Goal: Task Accomplishment & Management: Manage account settings

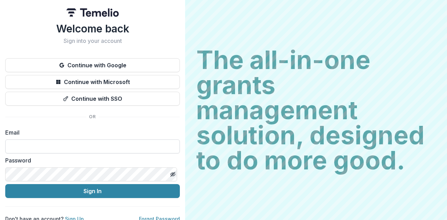
click at [86, 141] on input at bounding box center [92, 147] width 174 height 14
type input "**********"
click at [101, 198] on div "**********" at bounding box center [92, 122] width 174 height 200
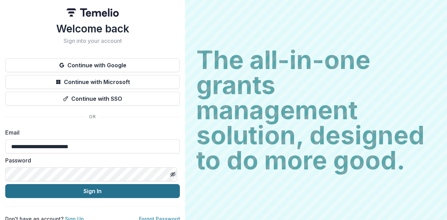
click at [109, 193] on button "Sign In" at bounding box center [92, 191] width 174 height 14
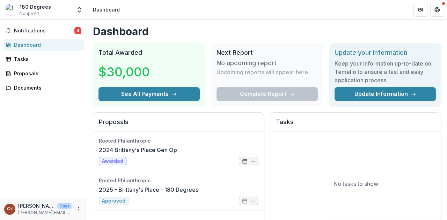
click at [10, 10] on img at bounding box center [11, 9] width 11 height 11
click at [26, 7] on div "180 Degrees" at bounding box center [35, 6] width 31 height 7
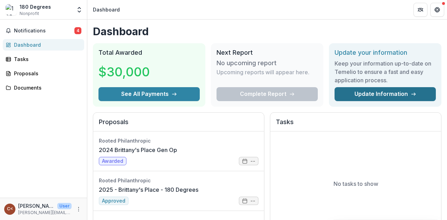
click at [370, 93] on link "Update Information" at bounding box center [384, 94] width 101 height 14
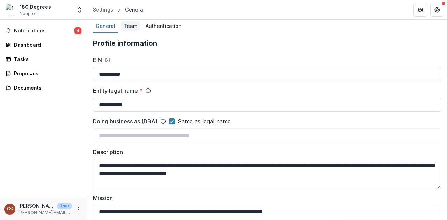
click at [129, 29] on div "Team" at bounding box center [130, 26] width 19 height 10
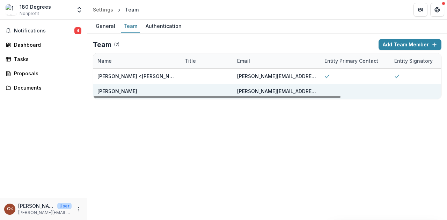
click at [186, 87] on div at bounding box center [207, 91] width 44 height 15
click at [121, 89] on div "[PERSON_NAME]" at bounding box center [117, 91] width 40 height 7
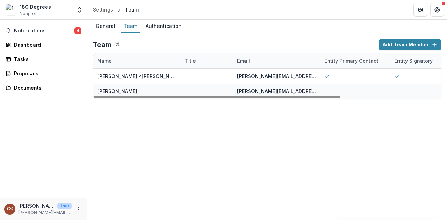
drag, startPoint x: 304, startPoint y: 100, endPoint x: 339, endPoint y: 102, distance: 34.9
click at [343, 102] on div "Team ( 2 ) Add Team Member Name Title Email Entity Primary Contact Entity Signa…" at bounding box center [266, 68] width 359 height 71
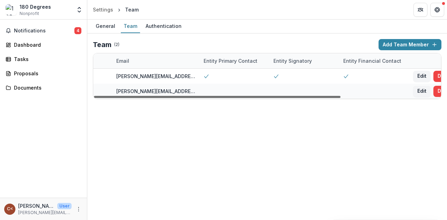
scroll to position [0, 141]
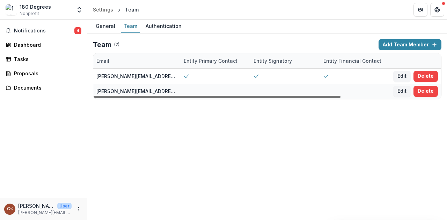
drag, startPoint x: 311, startPoint y: 96, endPoint x: 422, endPoint y: 94, distance: 111.4
click at [340, 96] on div at bounding box center [217, 97] width 246 height 2
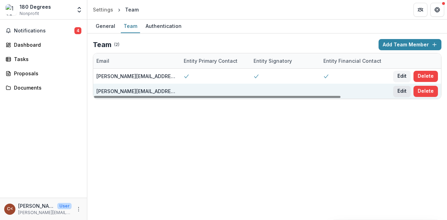
click at [405, 92] on button "Edit" at bounding box center [401, 91] width 17 height 11
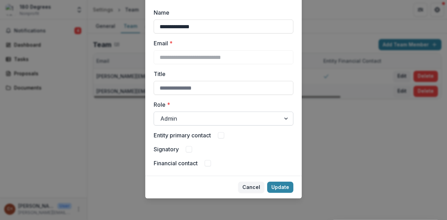
scroll to position [44, 0]
click at [208, 117] on div at bounding box center [217, 118] width 114 height 10
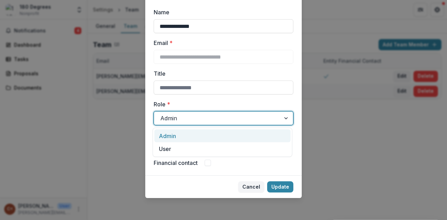
click at [208, 117] on div at bounding box center [217, 118] width 114 height 10
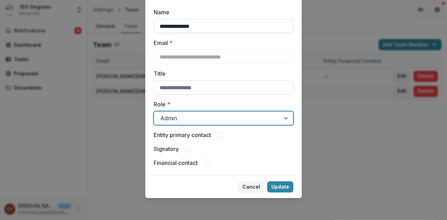
click at [221, 135] on span at bounding box center [221, 135] width 6 height 6
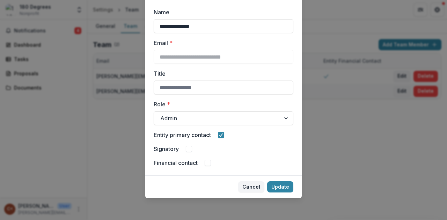
click at [189, 148] on span at bounding box center [189, 149] width 6 height 6
click at [209, 163] on span at bounding box center [207, 163] width 6 height 6
click at [287, 189] on button "Update" at bounding box center [280, 186] width 26 height 11
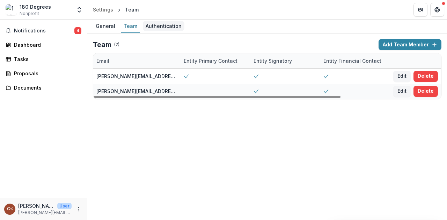
click at [154, 24] on div "Authentication" at bounding box center [164, 26] width 42 height 10
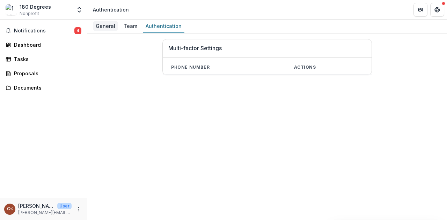
click at [107, 26] on div "General" at bounding box center [105, 26] width 25 height 10
